Goal: Transaction & Acquisition: Book appointment/travel/reservation

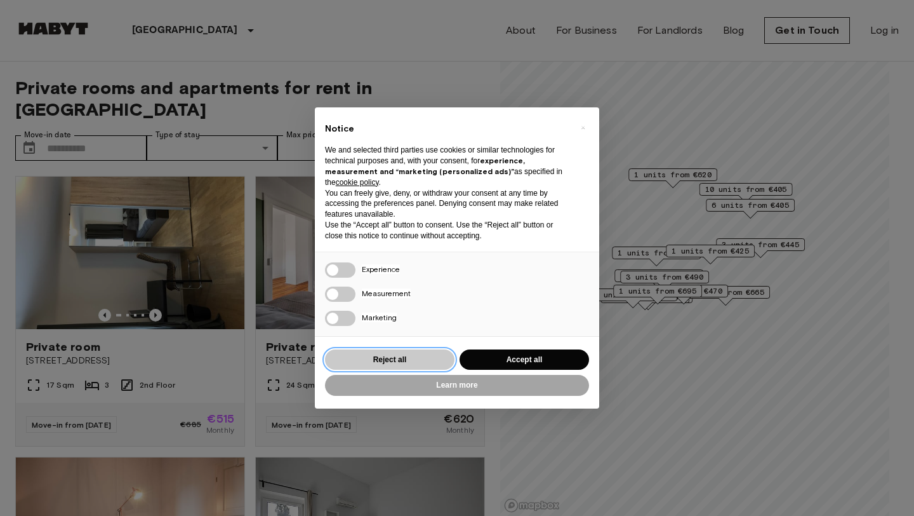
click at [377, 363] on button "Reject all" at bounding box center [390, 359] width 130 height 21
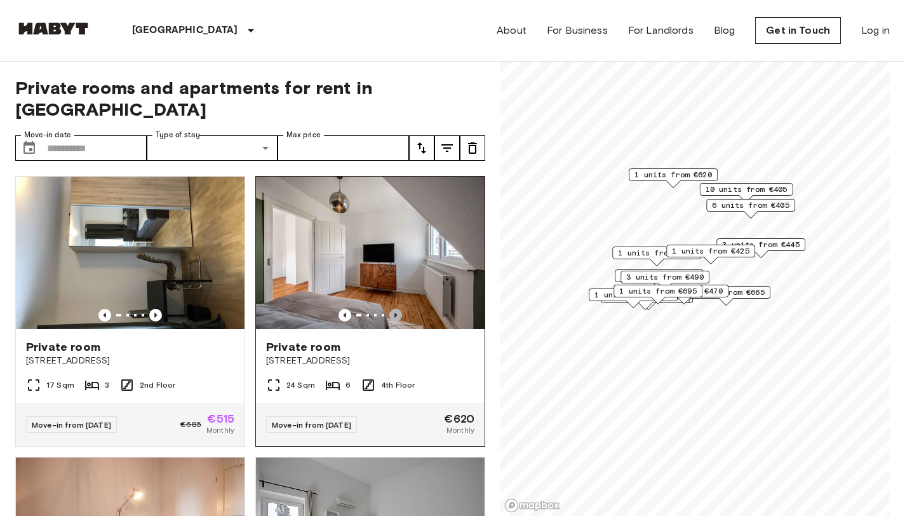
click at [394, 312] on icon "Previous image" at bounding box center [395, 314] width 3 height 5
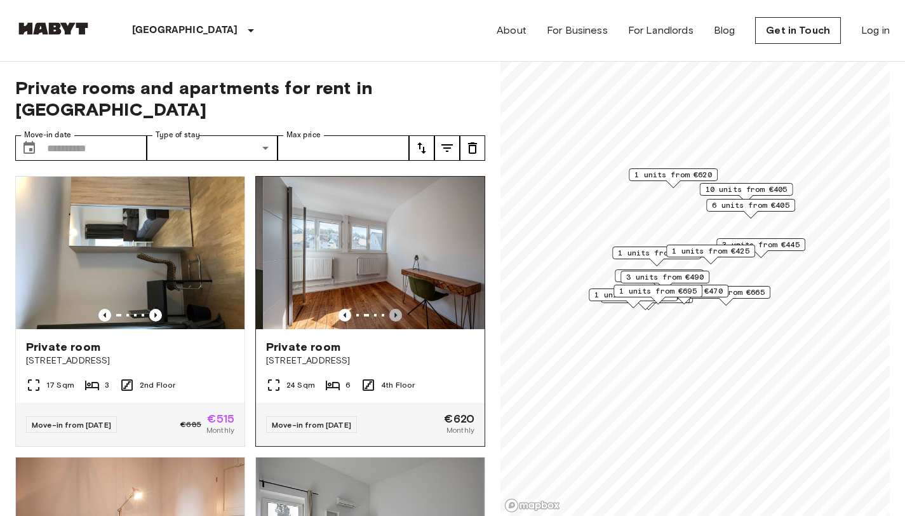
click at [394, 312] on icon "Previous image" at bounding box center [395, 314] width 3 height 5
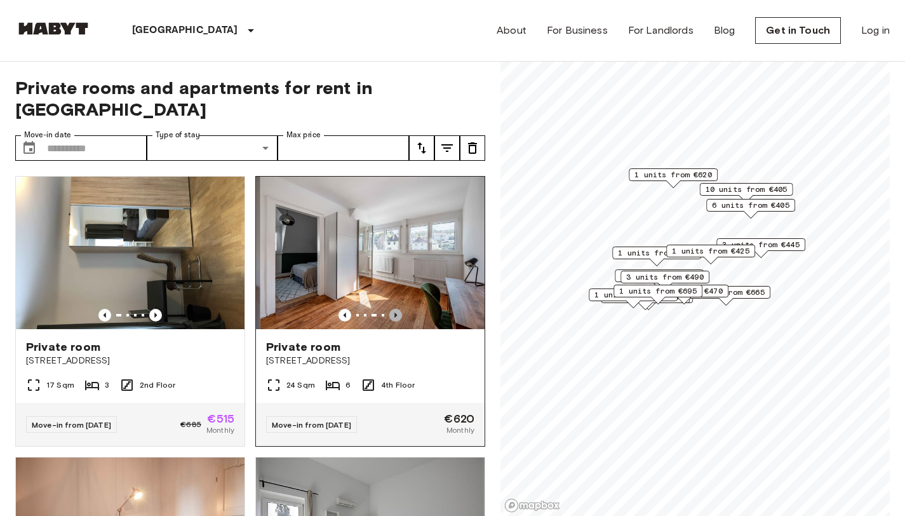
click at [394, 312] on icon "Previous image" at bounding box center [395, 314] width 3 height 5
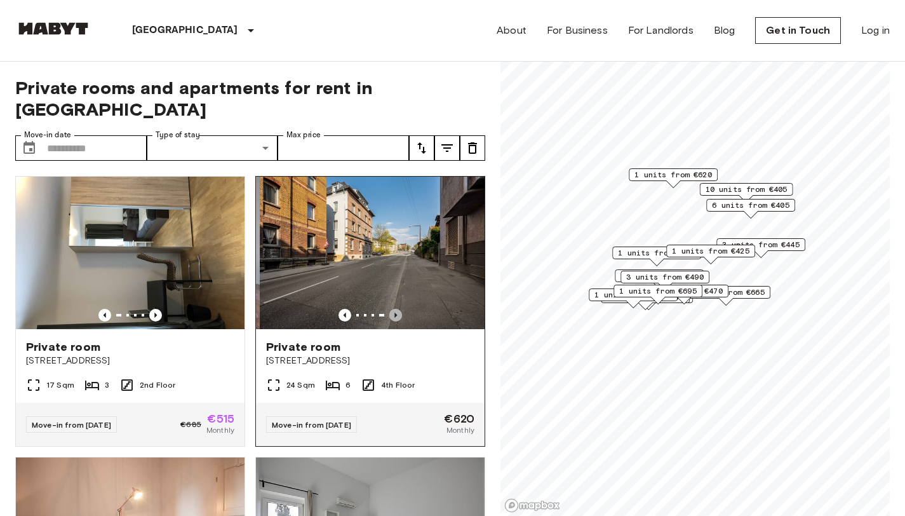
click at [394, 312] on icon "Previous image" at bounding box center [395, 314] width 3 height 5
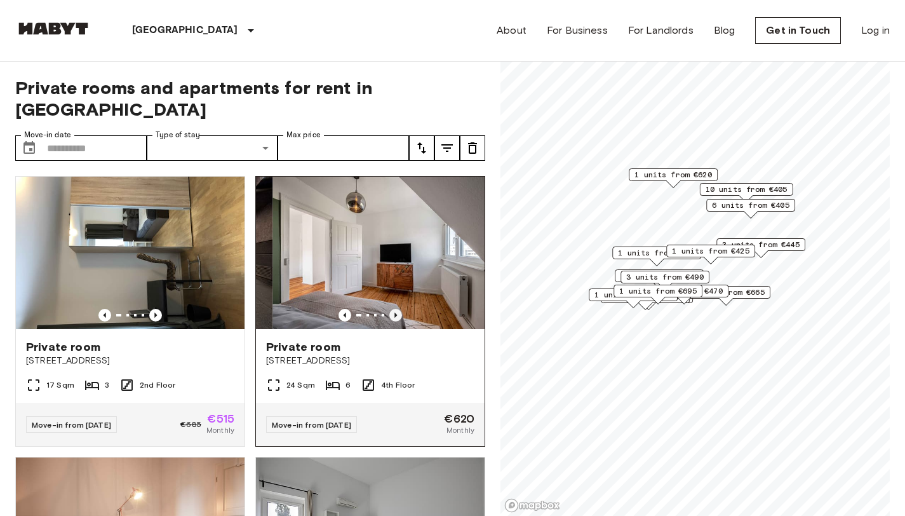
click at [394, 312] on icon "Previous image" at bounding box center [395, 314] width 3 height 5
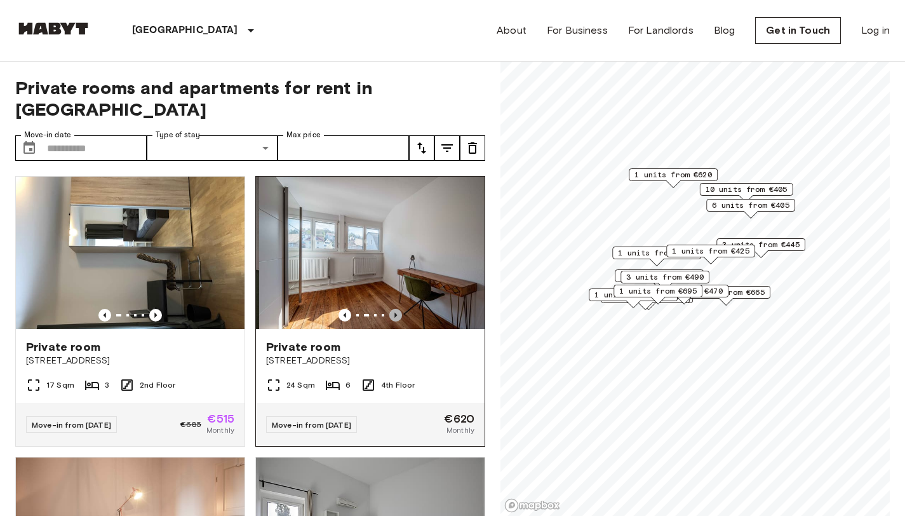
click at [394, 312] on icon "Previous image" at bounding box center [395, 314] width 3 height 5
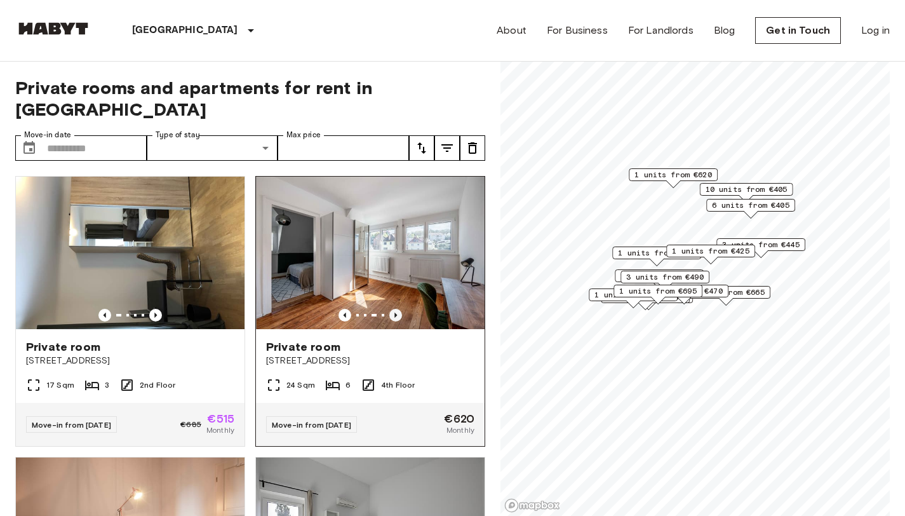
click at [394, 312] on icon "Previous image" at bounding box center [395, 314] width 3 height 5
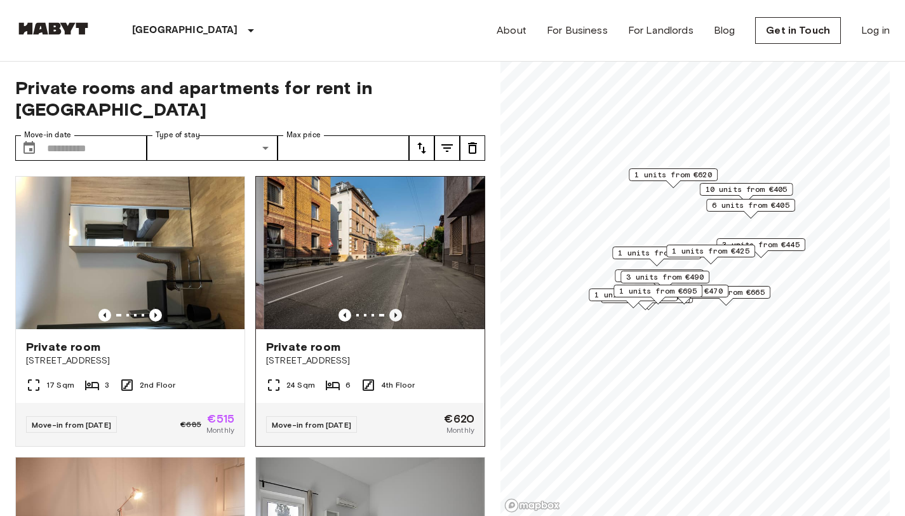
click at [394, 312] on icon "Previous image" at bounding box center [395, 314] width 3 height 5
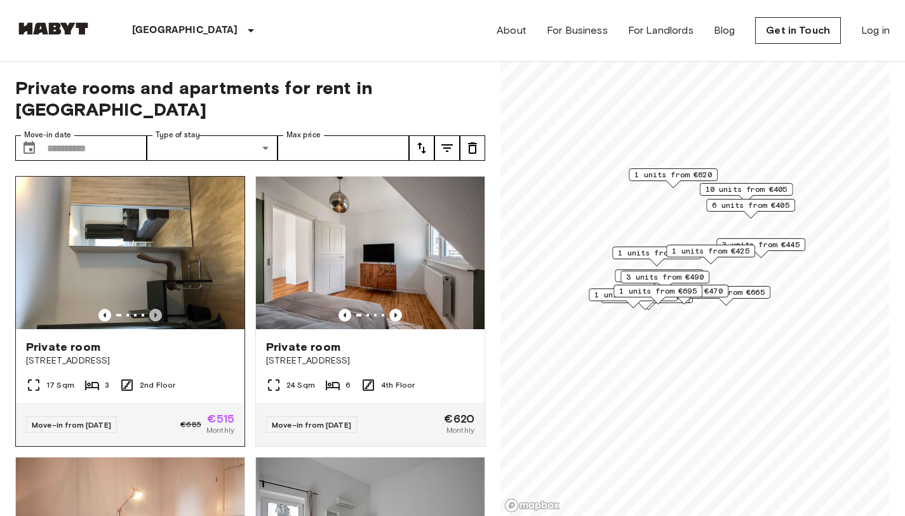
click at [156, 309] on icon "Previous image" at bounding box center [155, 315] width 13 height 13
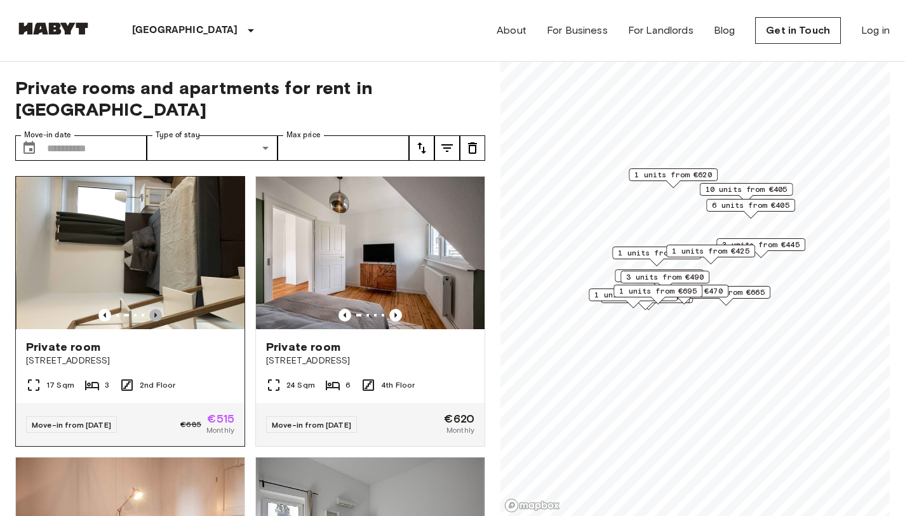
click at [156, 309] on icon "Previous image" at bounding box center [155, 315] width 13 height 13
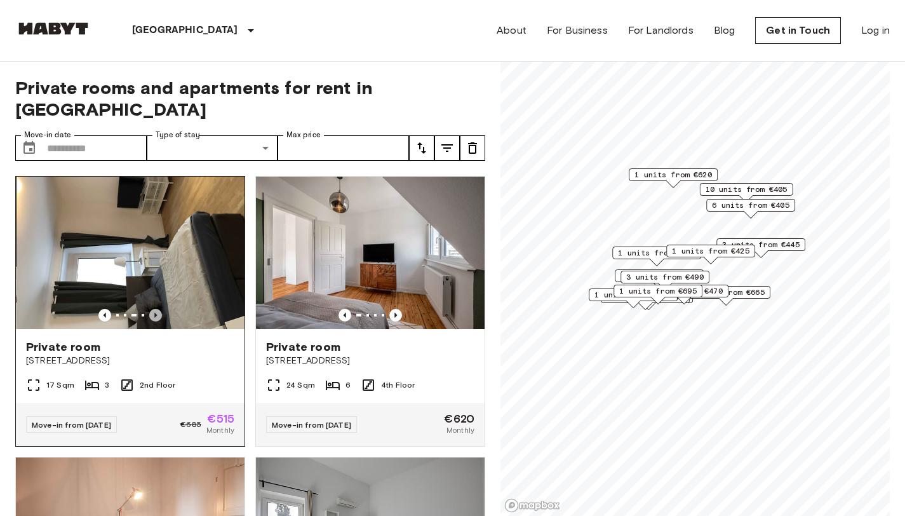
click at [156, 309] on icon "Previous image" at bounding box center [155, 315] width 13 height 13
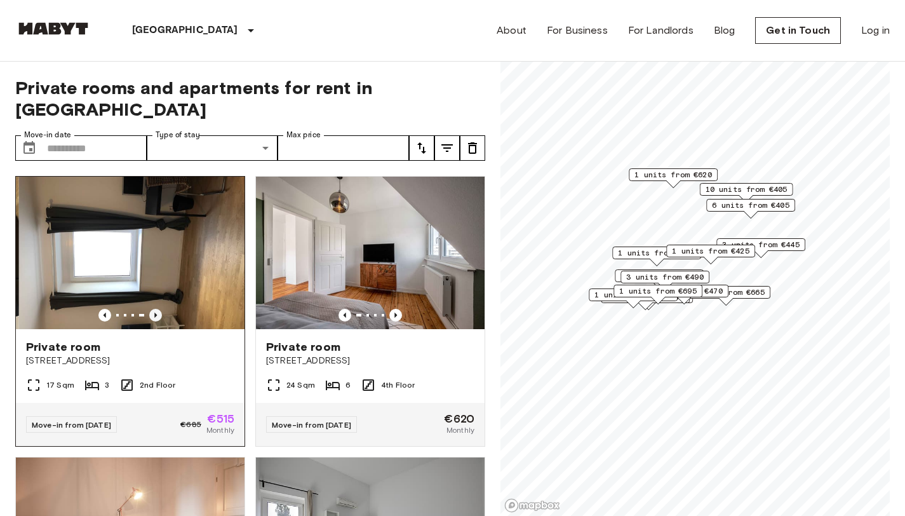
click at [156, 309] on icon "Previous image" at bounding box center [155, 315] width 13 height 13
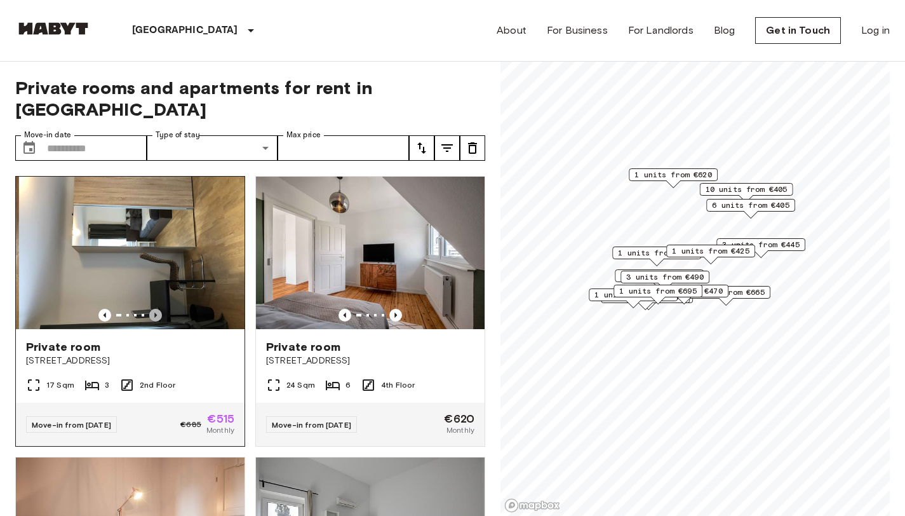
click at [156, 309] on icon "Previous image" at bounding box center [155, 315] width 13 height 13
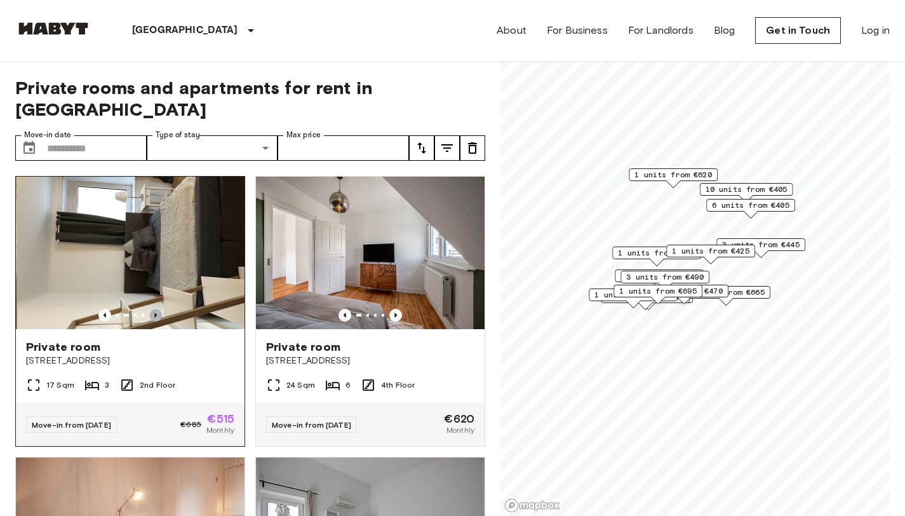
click at [156, 309] on icon "Previous image" at bounding box center [155, 315] width 13 height 13
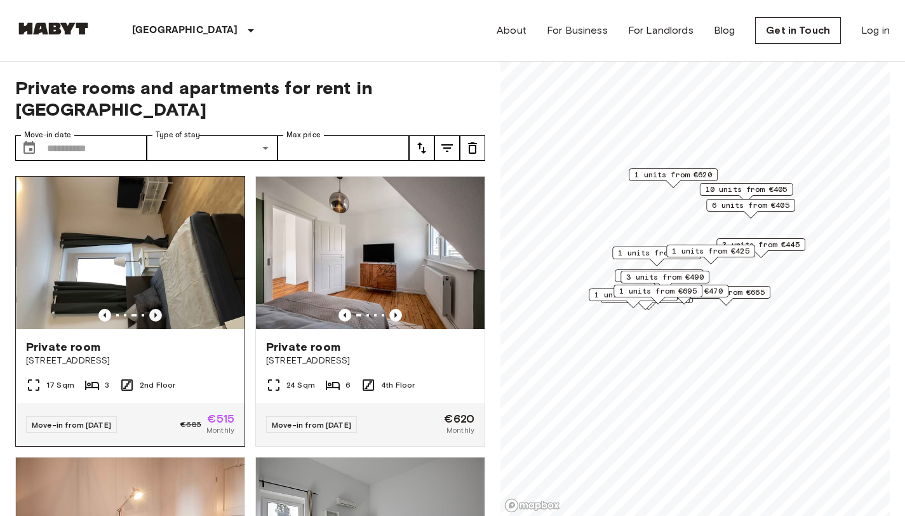
click at [156, 309] on icon "Previous image" at bounding box center [155, 315] width 13 height 13
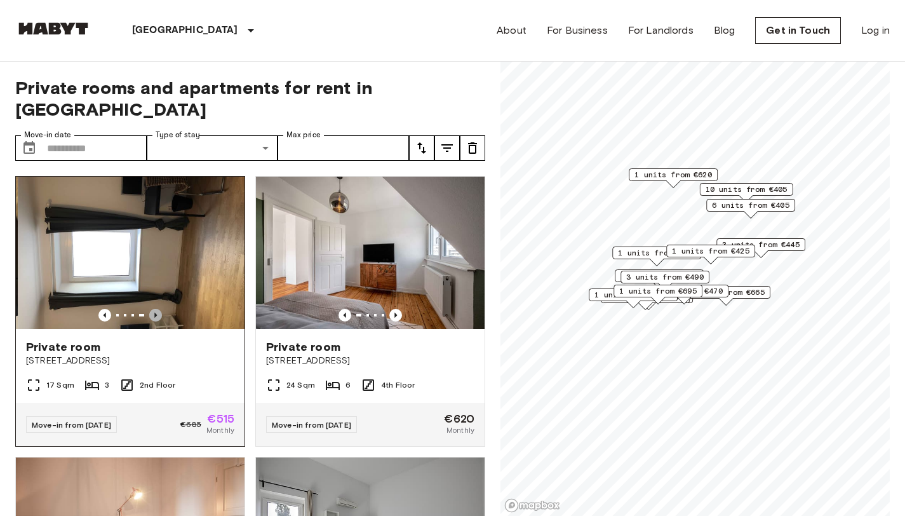
click at [156, 309] on icon "Previous image" at bounding box center [155, 315] width 13 height 13
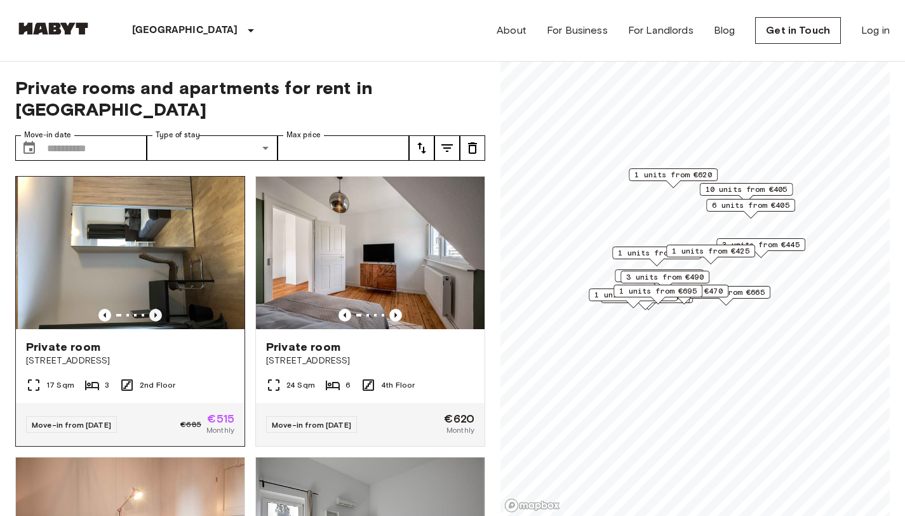
click at [156, 309] on icon "Previous image" at bounding box center [155, 315] width 13 height 13
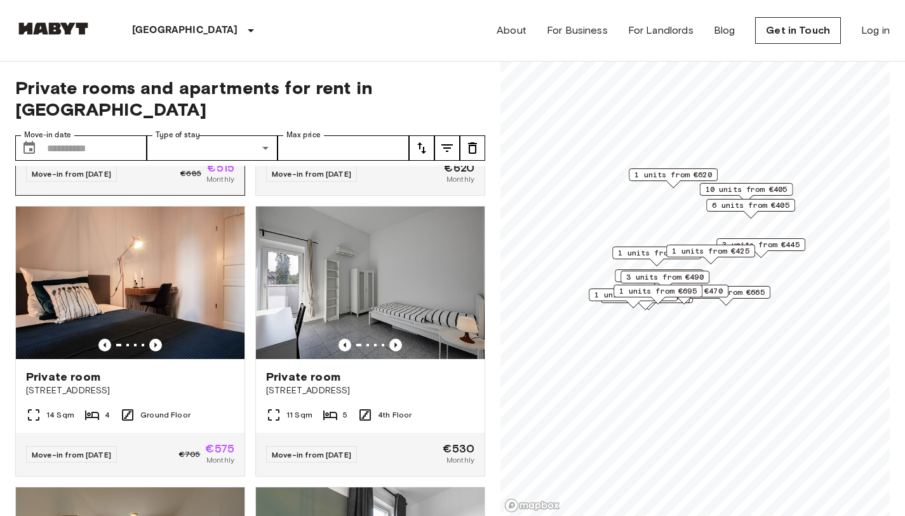
scroll to position [258, 0]
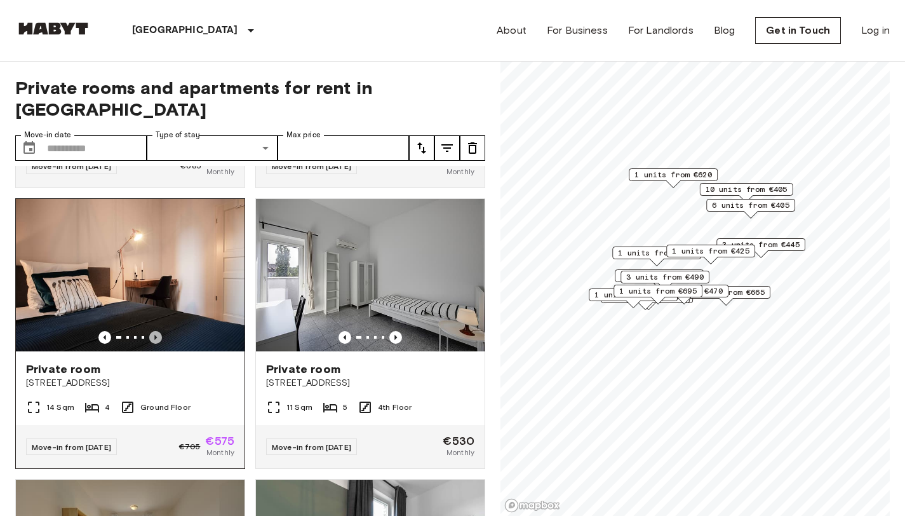
click at [151, 331] on icon "Previous image" at bounding box center [155, 337] width 13 height 13
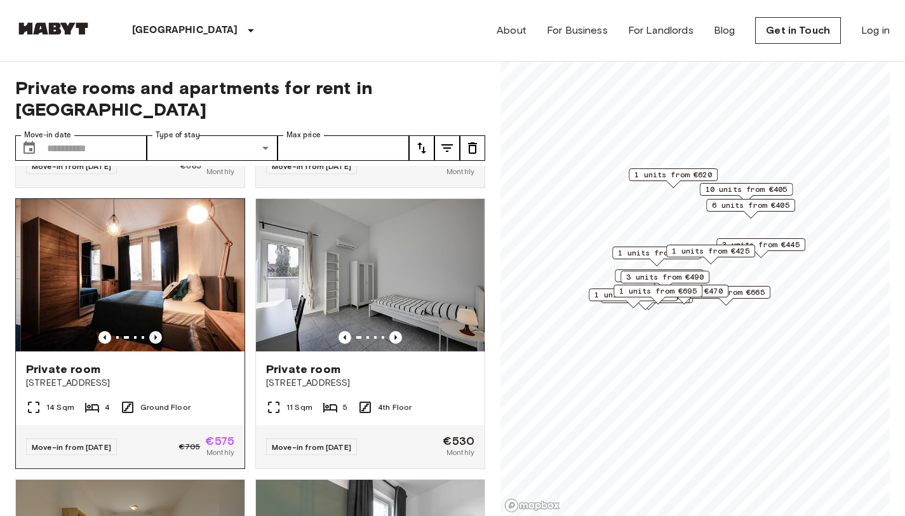
click at [151, 331] on icon "Previous image" at bounding box center [155, 337] width 13 height 13
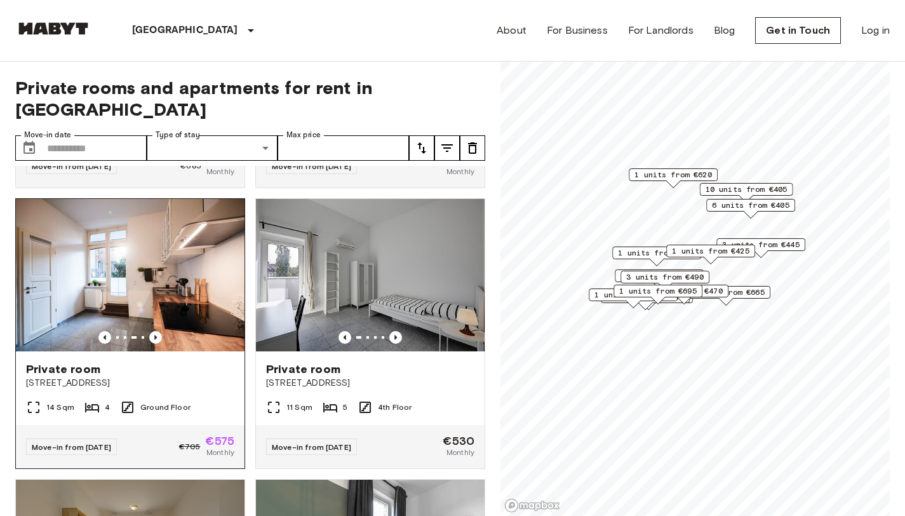
click at [131, 284] on img at bounding box center [130, 275] width 229 height 152
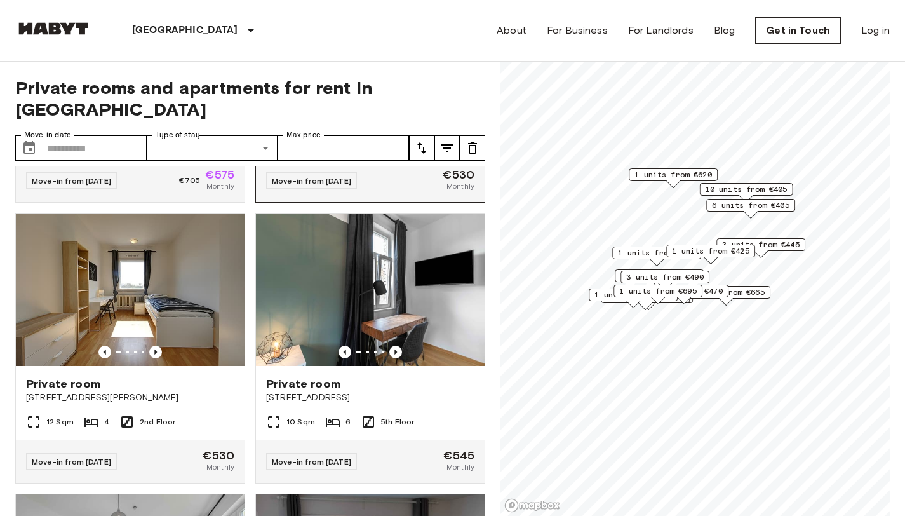
scroll to position [527, 0]
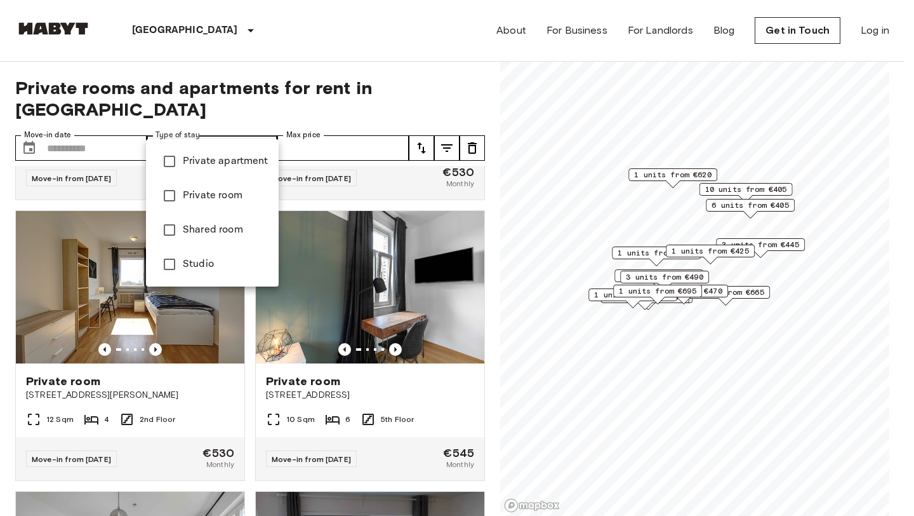
click at [187, 171] on li "Private apartment" at bounding box center [212, 161] width 133 height 34
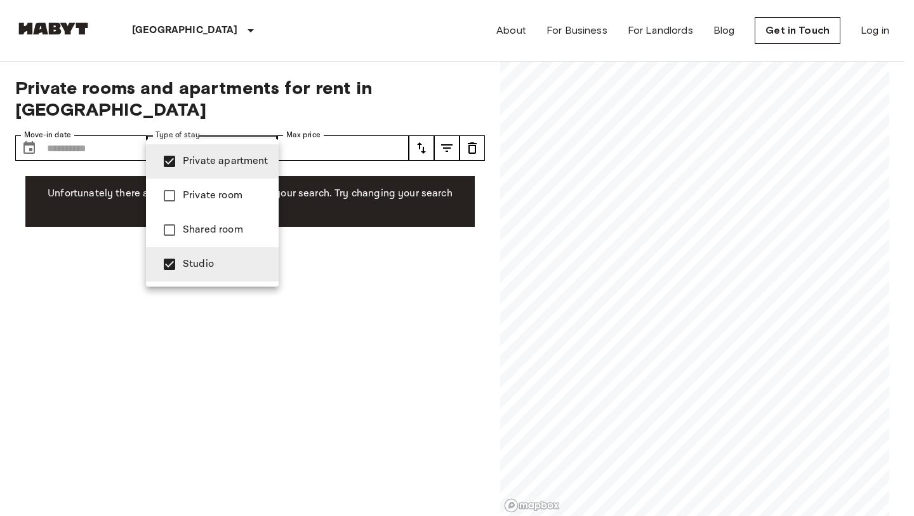
click at [189, 170] on li "Private apartment" at bounding box center [212, 161] width 133 height 34
type input "******"
click at [118, 238] on div at bounding box center [457, 258] width 914 height 516
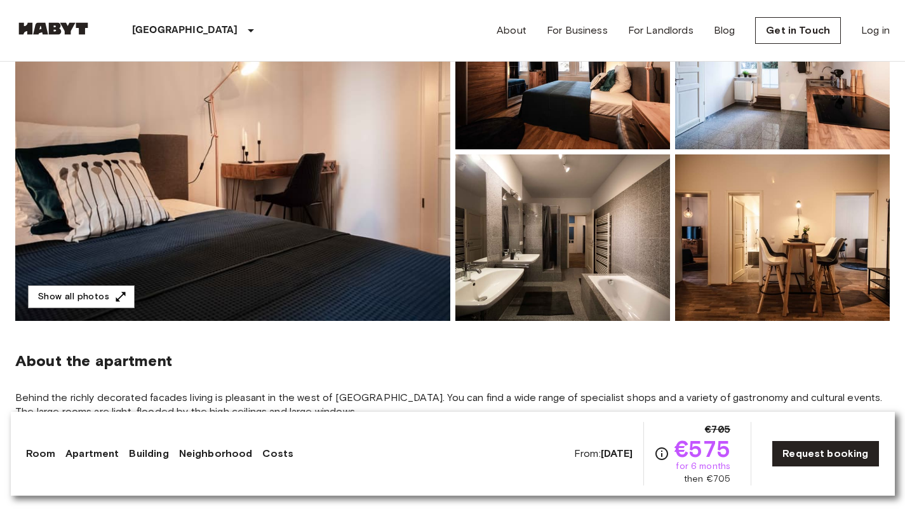
scroll to position [178, 0]
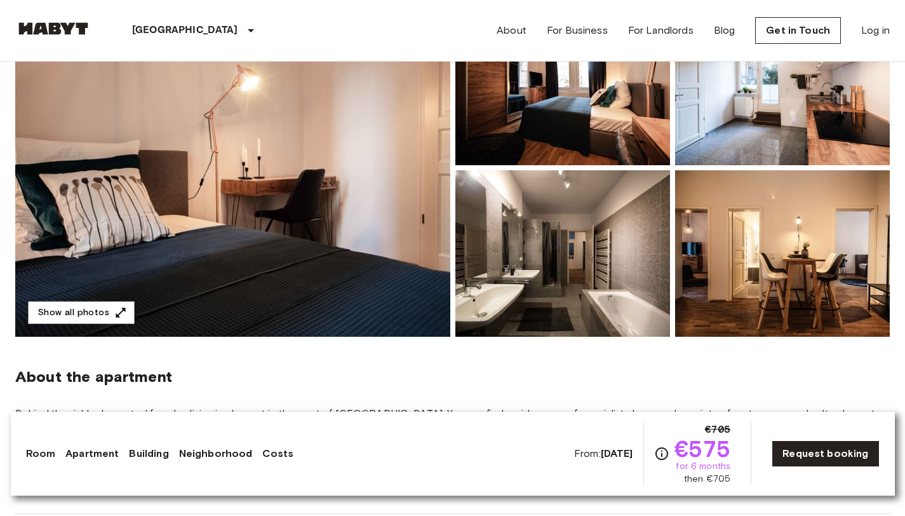
click at [223, 240] on img at bounding box center [232, 168] width 435 height 338
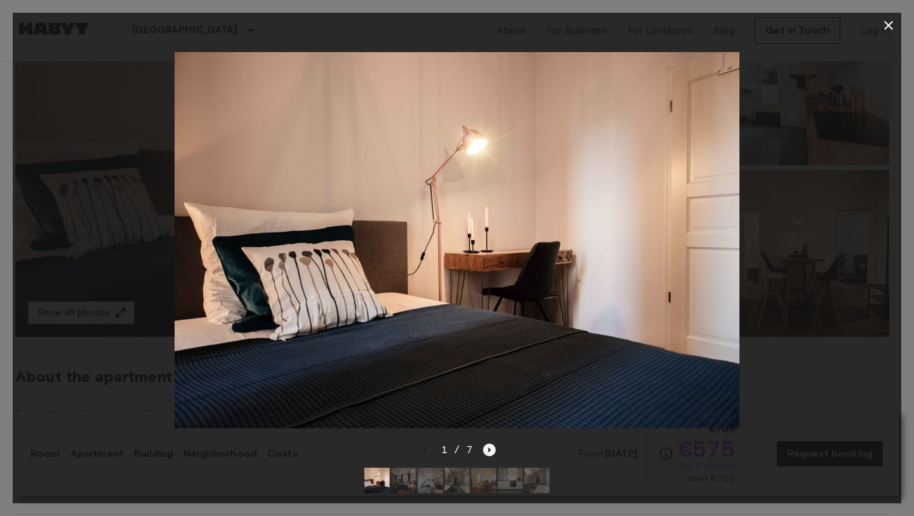
click at [491, 443] on icon "Next image" at bounding box center [489, 449] width 13 height 13
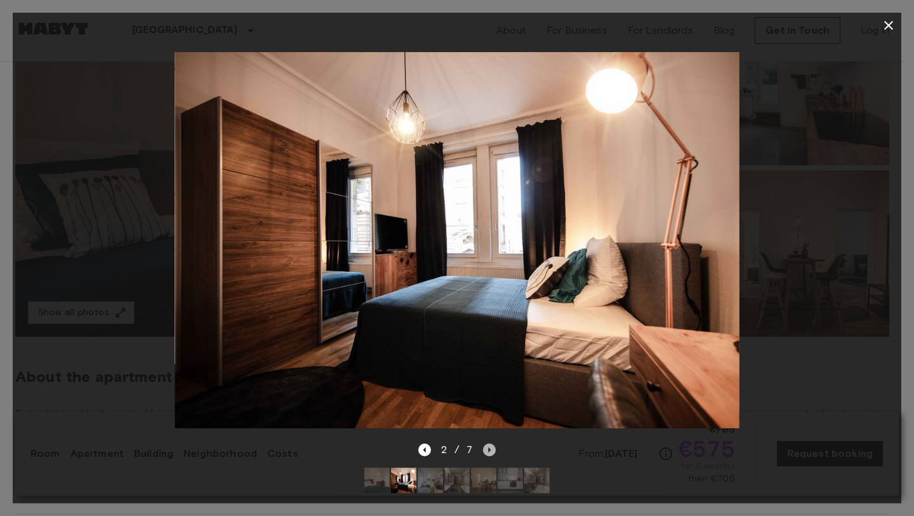
click at [491, 443] on icon "Next image" at bounding box center [489, 449] width 13 height 13
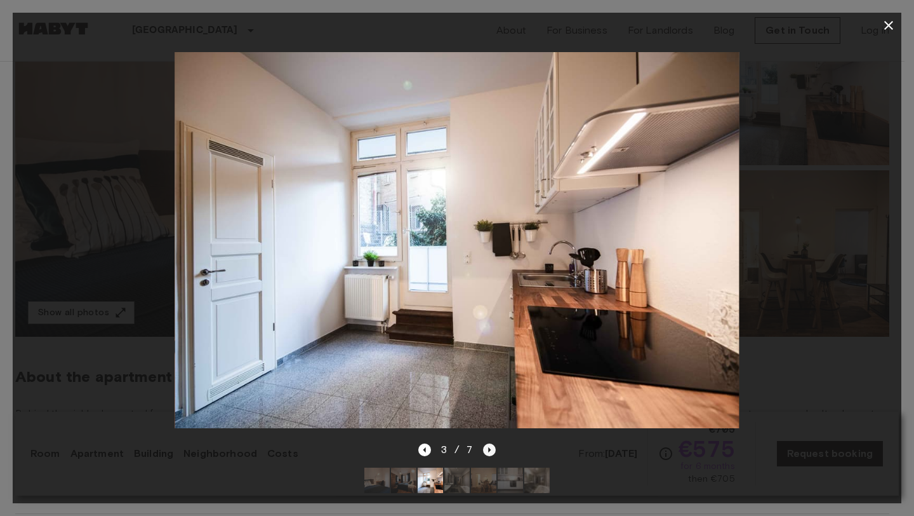
click at [491, 443] on icon "Next image" at bounding box center [489, 449] width 13 height 13
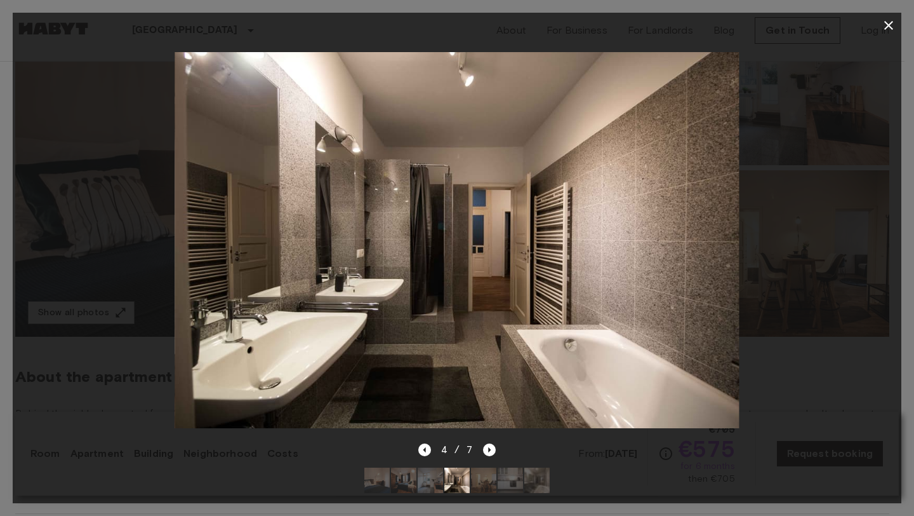
click at [432, 444] on div "4 / 7" at bounding box center [457, 449] width 78 height 15
click at [425, 444] on icon "Previous image" at bounding box center [424, 449] width 13 height 13
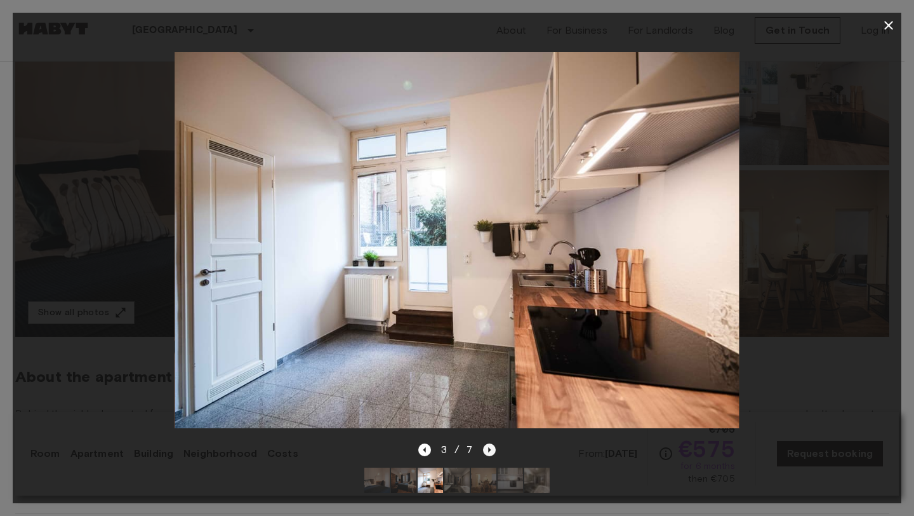
click at [489, 443] on icon "Next image" at bounding box center [489, 449] width 13 height 13
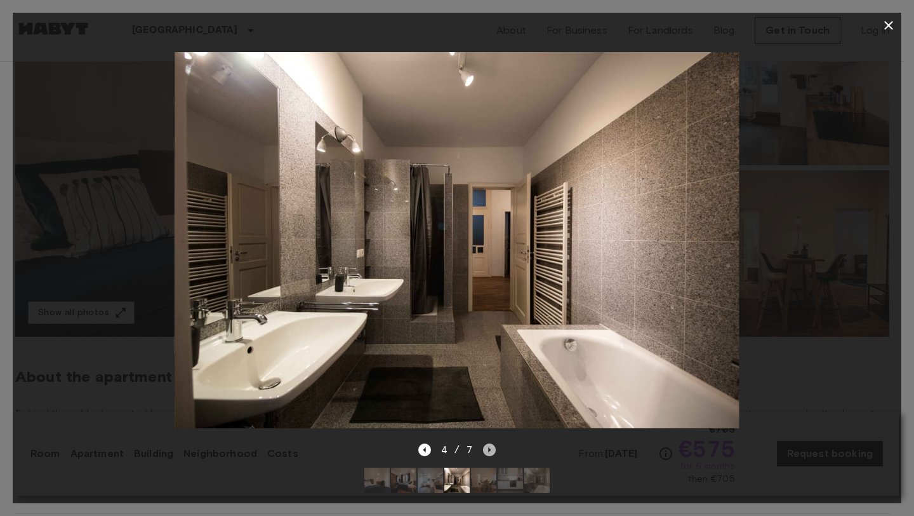
click at [489, 443] on icon "Next image" at bounding box center [489, 449] width 13 height 13
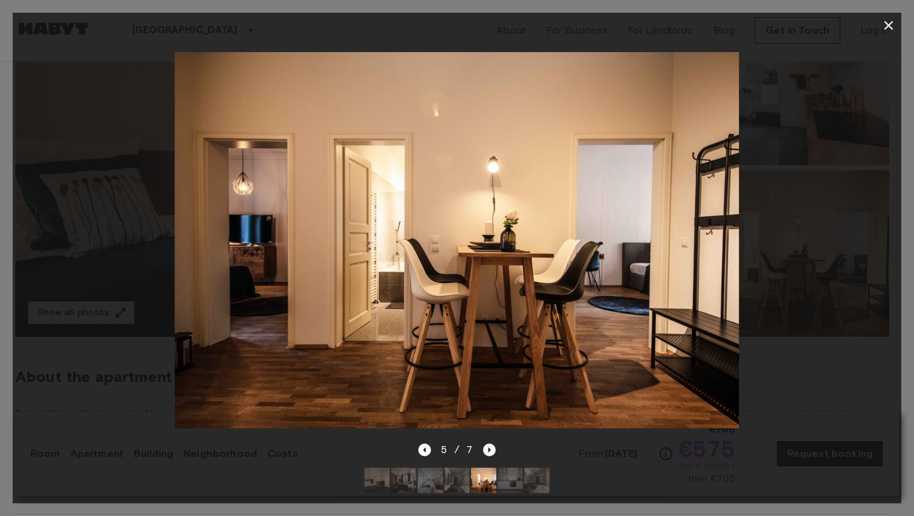
click at [489, 443] on icon "Next image" at bounding box center [489, 449] width 13 height 13
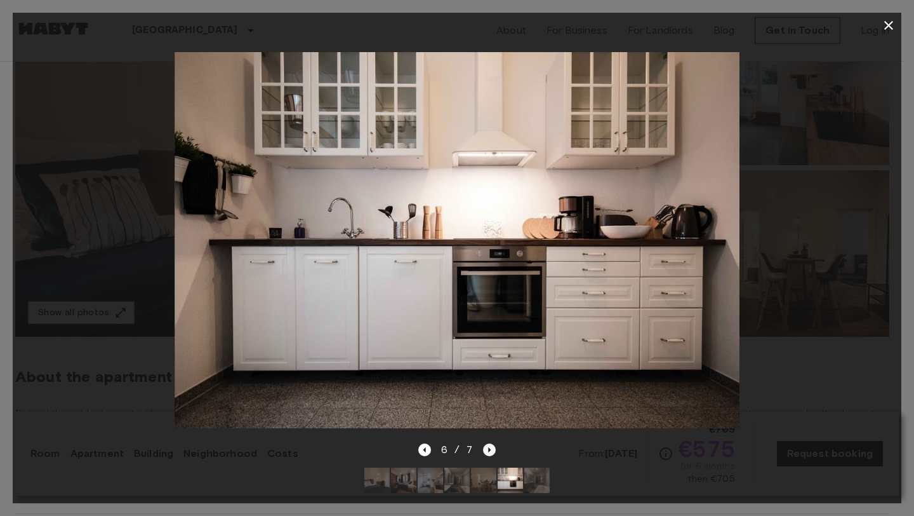
click at [489, 443] on icon "Next image" at bounding box center [489, 449] width 13 height 13
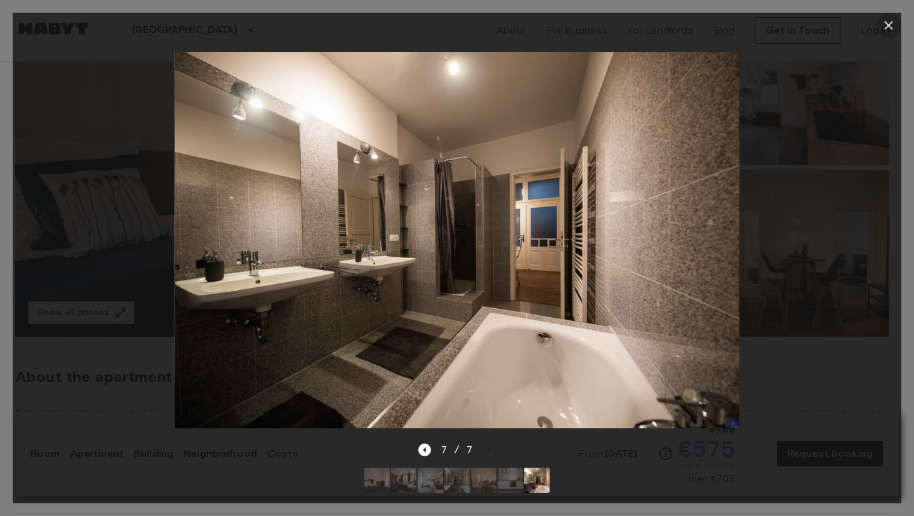
click at [887, 20] on icon "button" at bounding box center [888, 25] width 15 height 15
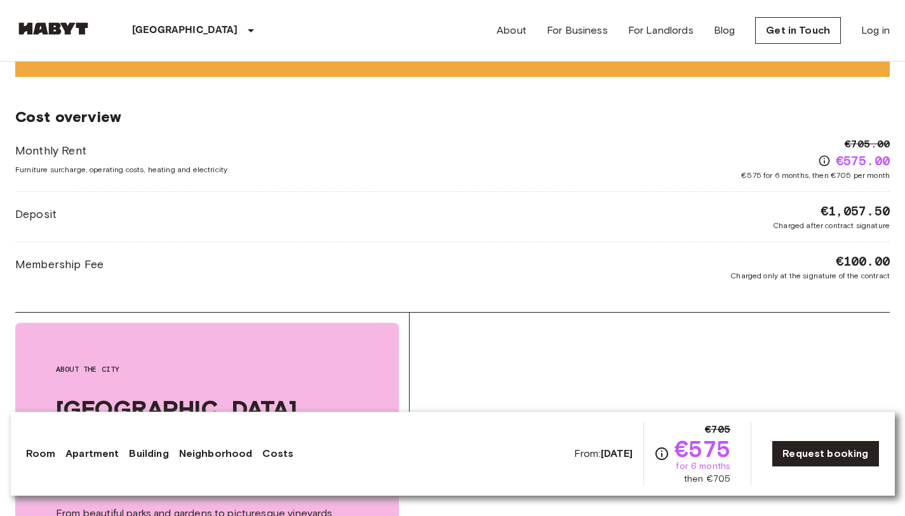
scroll to position [1323, 0]
